Goal: Transaction & Acquisition: Purchase product/service

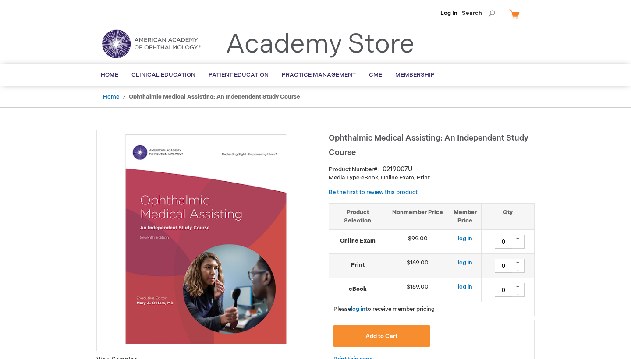
click at [519, 238] on div "+" at bounding box center [518, 238] width 13 height 7
type input "1"
click at [391, 341] on button "Add to Cart" at bounding box center [382, 336] width 96 height 22
click at [514, 14] on link "My Cart" at bounding box center [518, 13] width 21 height 15
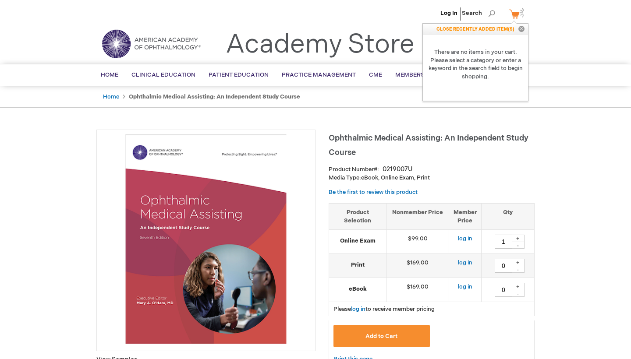
click at [523, 32] on button "Close" at bounding box center [521, 29] width 13 height 11
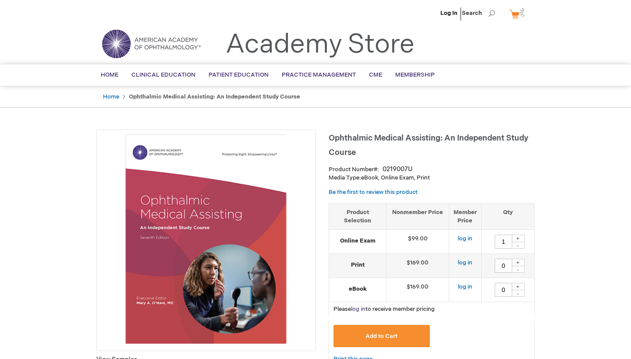
click at [365, 308] on link "log in" at bounding box center [358, 309] width 14 height 7
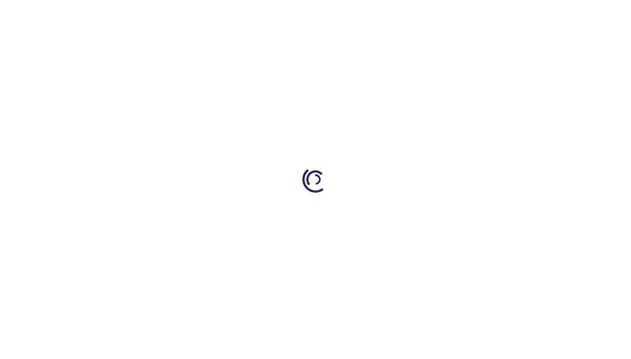
type input "0"
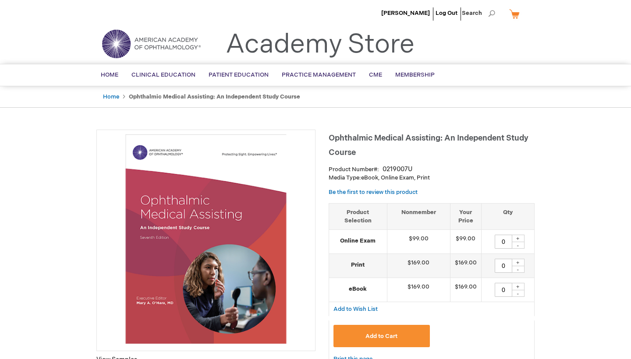
click at [518, 237] on div "+" at bounding box center [518, 238] width 13 height 7
type input "1"
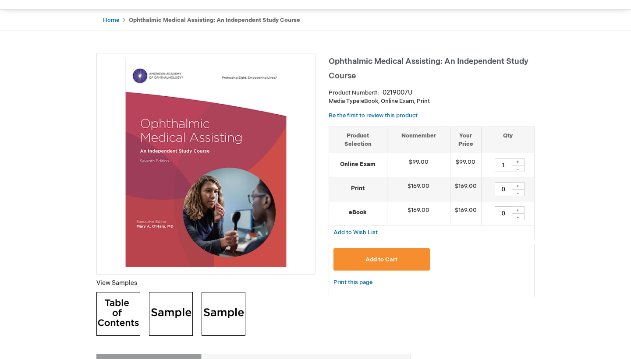
scroll to position [84, 0]
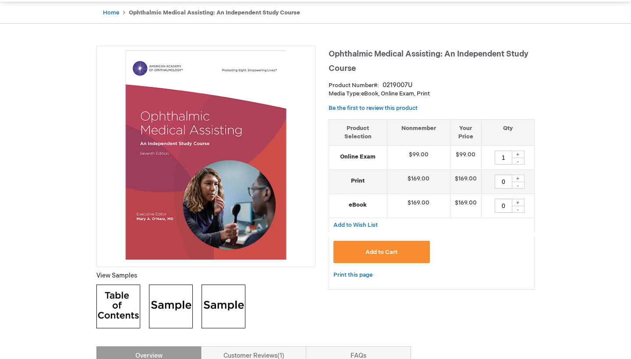
click at [414, 252] on button "Add to Cart" at bounding box center [382, 252] width 96 height 22
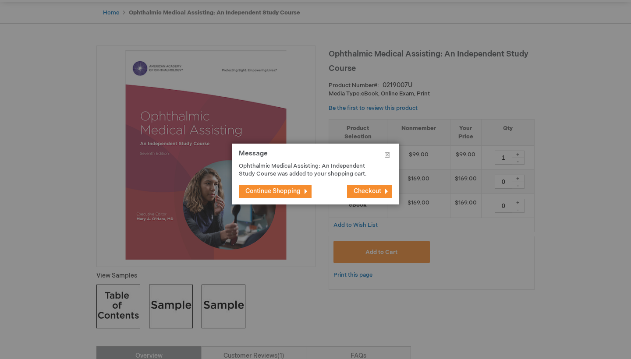
click at [367, 195] on button "Checkout" at bounding box center [369, 191] width 45 height 13
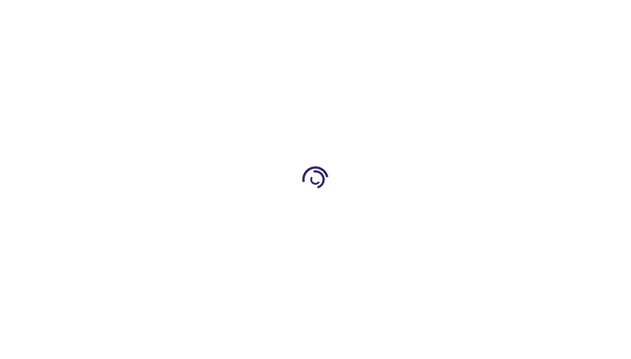
select select "US"
select select "22"
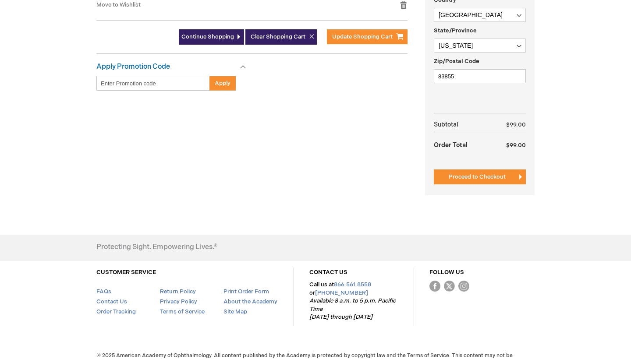
scroll to position [295, 0]
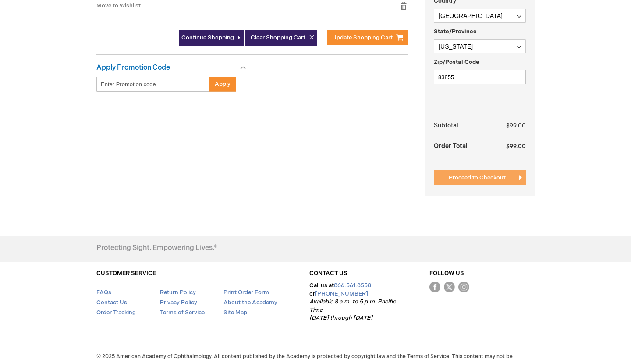
click at [444, 171] on button "Proceed to Checkout" at bounding box center [480, 178] width 92 height 15
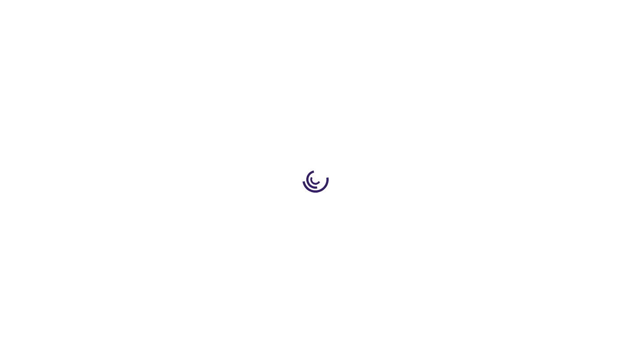
scroll to position [188, 0]
select select "US"
select select "22"
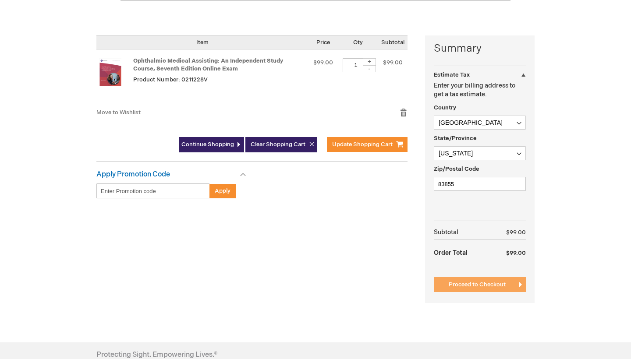
click at [506, 277] on button "Proceed to Checkout" at bounding box center [480, 284] width 92 height 15
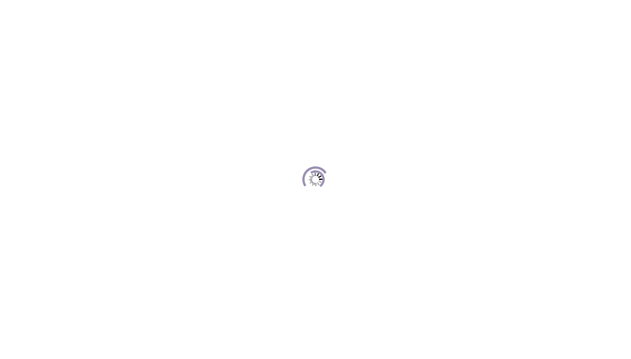
scroll to position [120, 0]
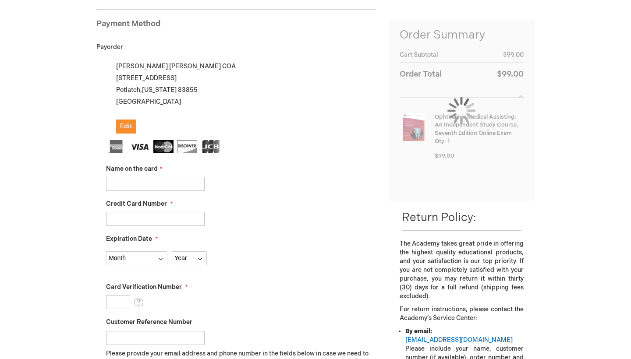
scroll to position [120, 0]
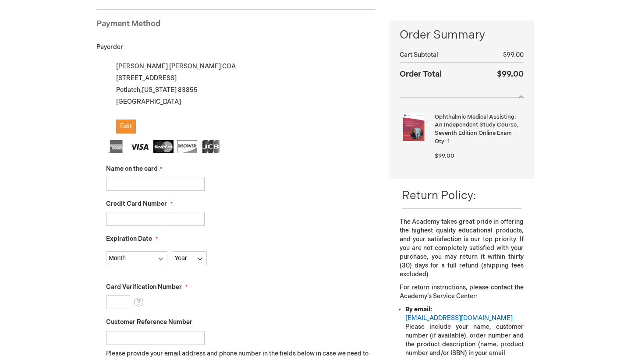
click at [193, 182] on input "Name on the card" at bounding box center [155, 184] width 99 height 14
type input "[PERSON_NAME]"
type input "4400664991964918"
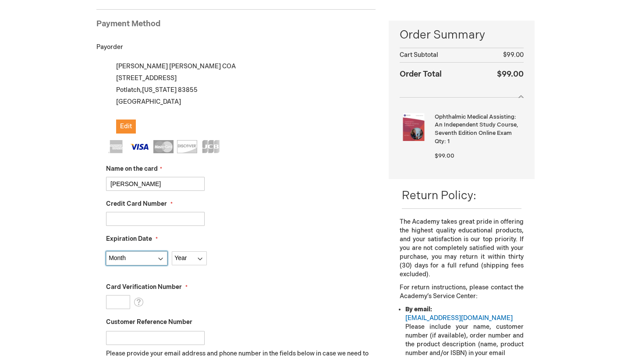
select select "1"
select select "2029"
click at [124, 302] on input "Card Verification Number" at bounding box center [118, 302] width 24 height 14
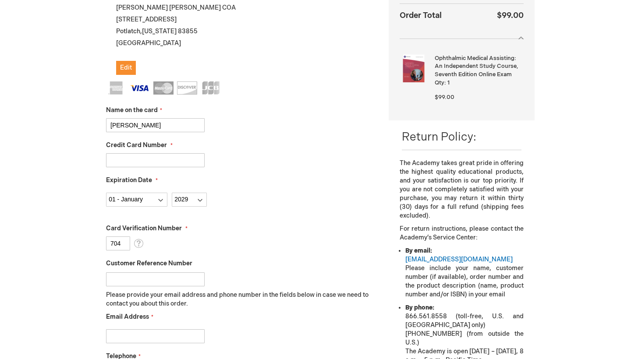
type input "703"
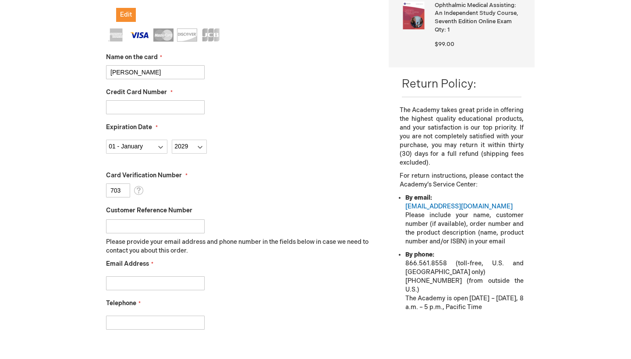
scroll to position [241, 0]
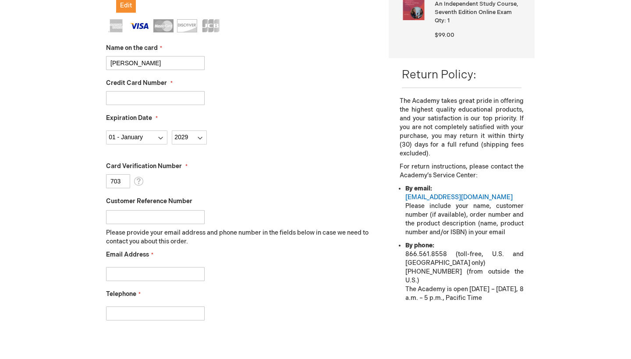
click at [133, 277] on input "Email Address" at bounding box center [155, 274] width 99 height 14
type input "ericakristine406@gmail.com"
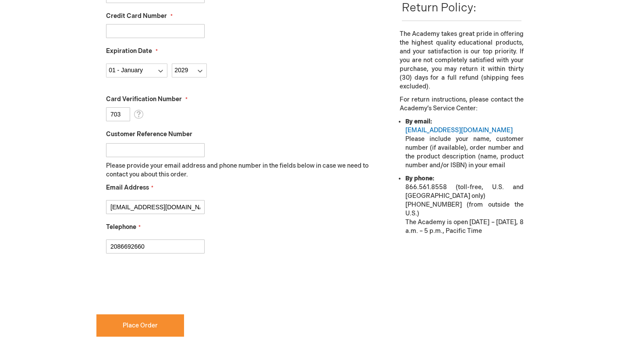
scroll to position [316, 0]
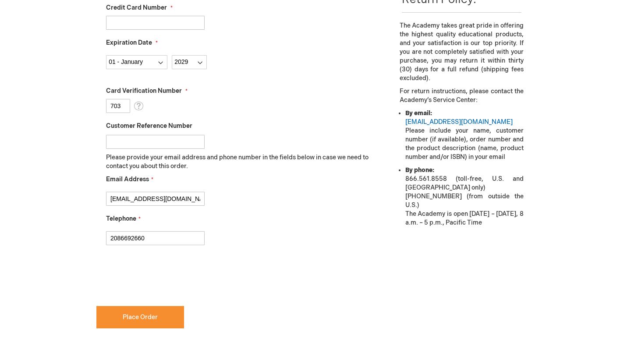
type input "2086692660"
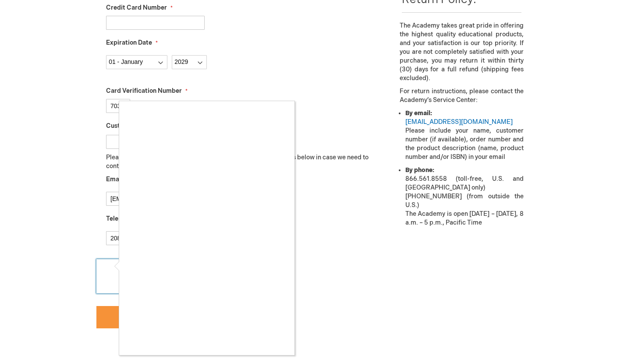
checkbox input "true"
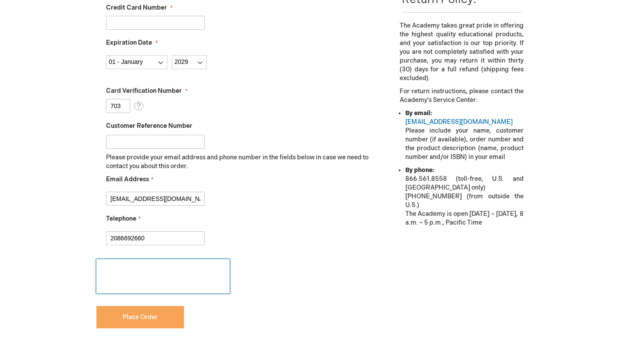
click at [157, 314] on span "Place Order" at bounding box center [140, 317] width 35 height 7
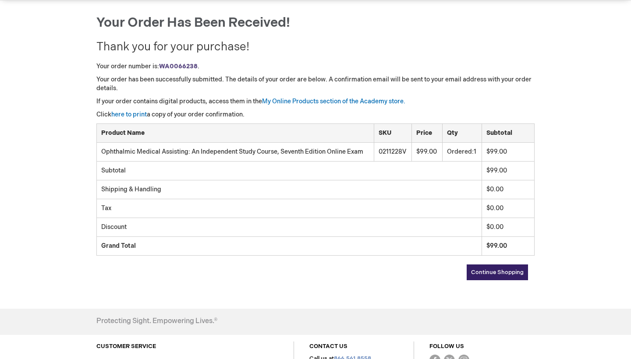
scroll to position [87, 0]
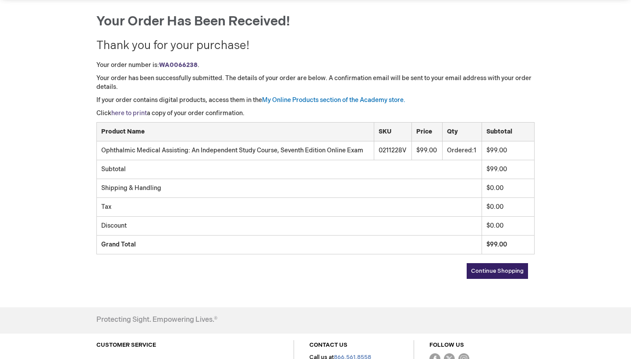
click at [142, 115] on link "here to print" at bounding box center [129, 113] width 36 height 7
click at [355, 100] on link "My Online Products section of the Academy store." at bounding box center [333, 99] width 143 height 7
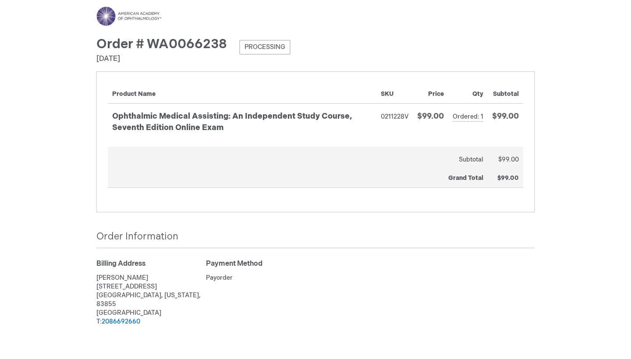
click at [183, 44] on span "Order # WA0066238" at bounding box center [161, 44] width 131 height 16
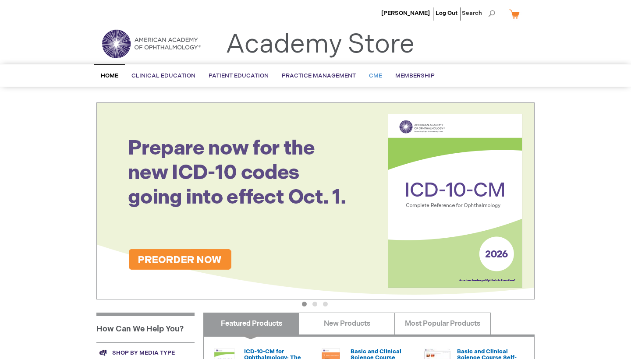
click at [377, 74] on span "CME" at bounding box center [375, 75] width 13 height 7
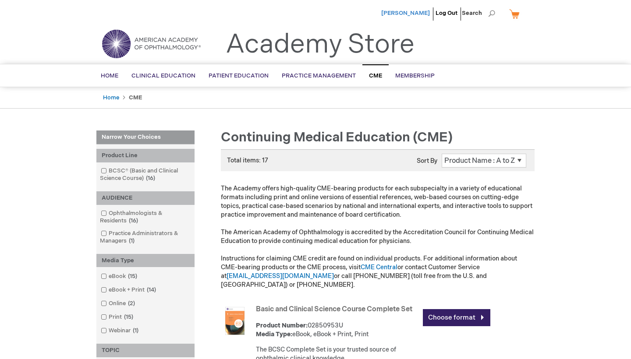
click at [413, 12] on span "[PERSON_NAME]" at bounding box center [405, 13] width 49 height 7
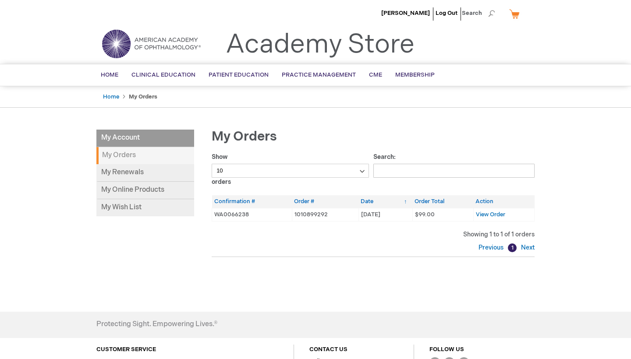
scroll to position [25, 0]
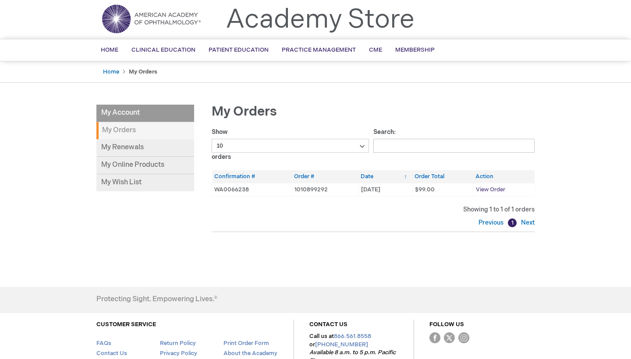
click at [483, 189] on span "View Order" at bounding box center [490, 189] width 29 height 7
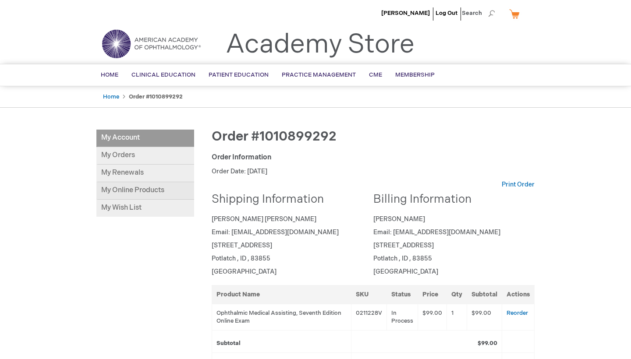
click at [128, 189] on link "My Online Products" at bounding box center [145, 191] width 98 height 18
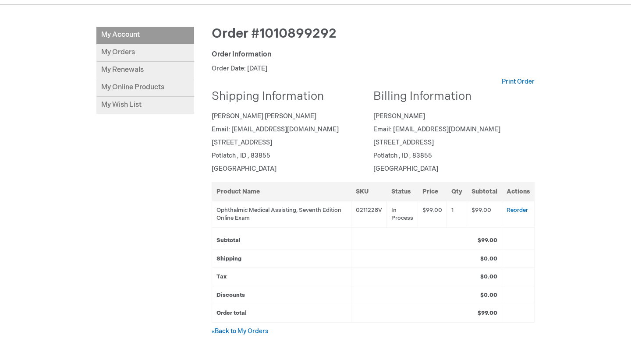
scroll to position [103, 0]
click at [167, 50] on link "My Orders" at bounding box center [145, 53] width 98 height 18
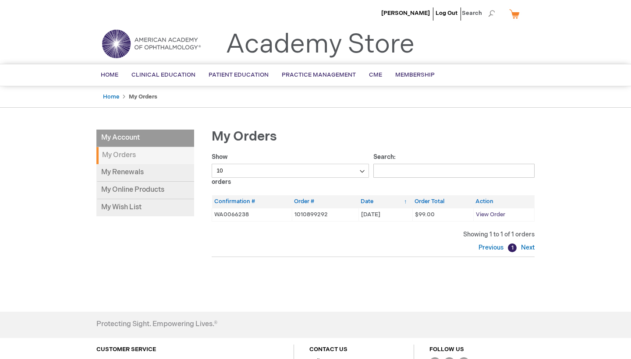
click at [483, 212] on span "View Order" at bounding box center [490, 214] width 29 height 7
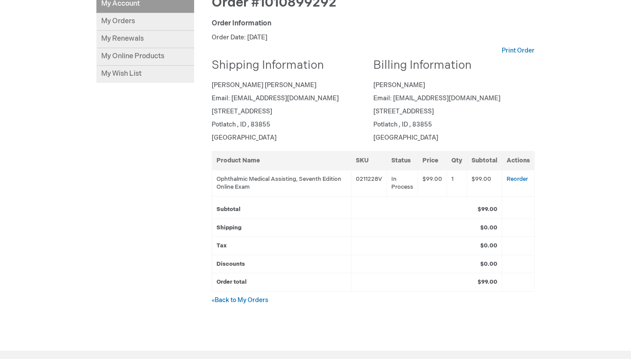
scroll to position [143, 0]
